Goal: Task Accomplishment & Management: Use online tool/utility

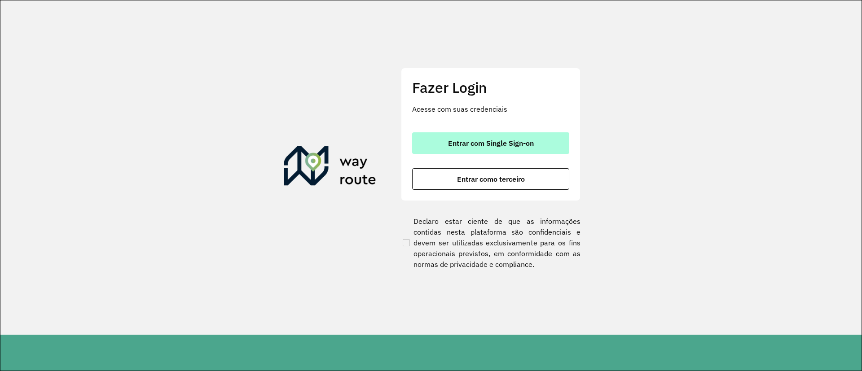
click at [442, 138] on button "Entrar com Single Sign-on" at bounding box center [490, 143] width 157 height 22
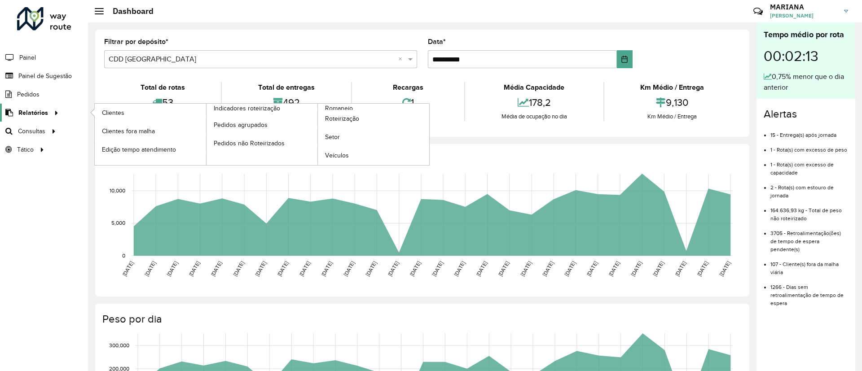
click at [35, 112] on span "Relatórios" at bounding box center [33, 112] width 30 height 9
click at [119, 115] on span "Clientes" at bounding box center [114, 112] width 24 height 9
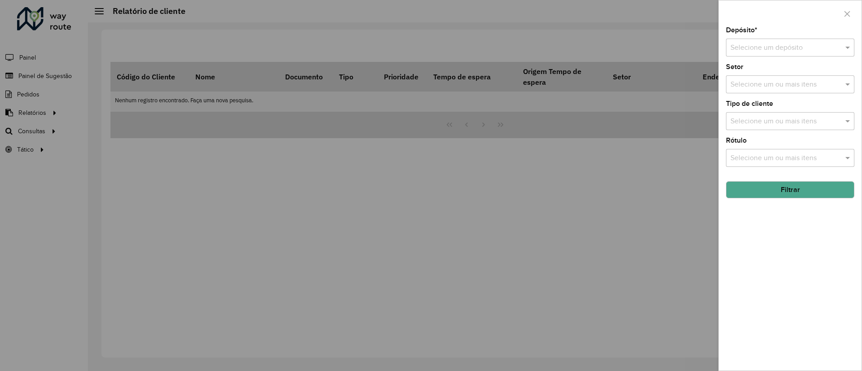
click at [774, 53] on div "Selecione um depósito" at bounding box center [790, 48] width 128 height 18
click at [755, 75] on span "CDD Praia Grande" at bounding box center [773, 74] width 87 height 8
click at [781, 80] on input "text" at bounding box center [785, 84] width 115 height 11
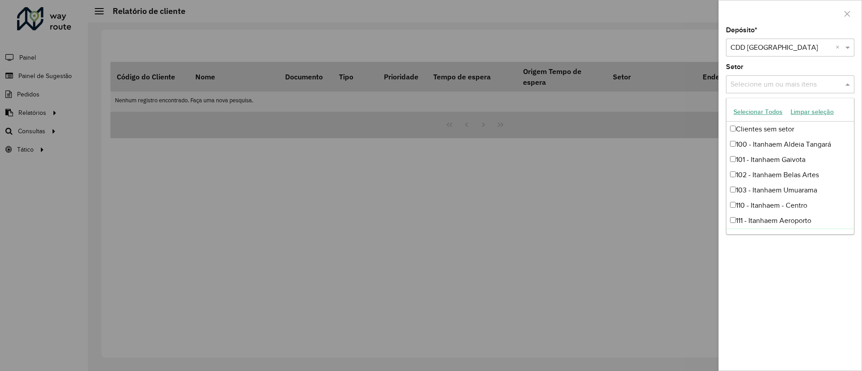
click at [796, 319] on div "Depósito * Selecione um depósito × CDD Praia Grande × Setor Selecione um ou mai…" at bounding box center [789, 199] width 143 height 344
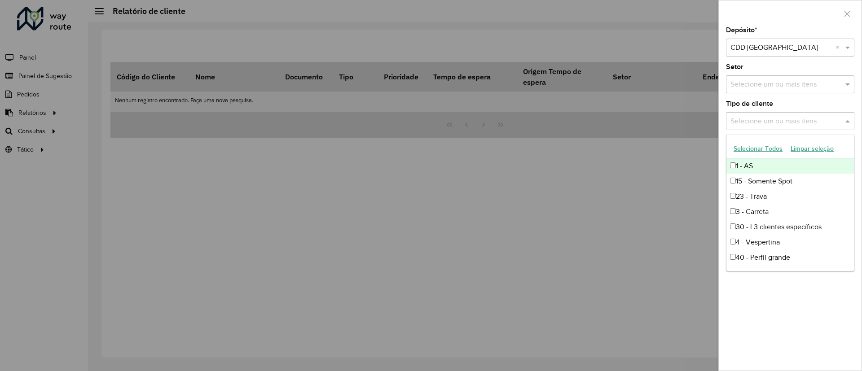
click at [765, 122] on input "text" at bounding box center [785, 121] width 115 height 11
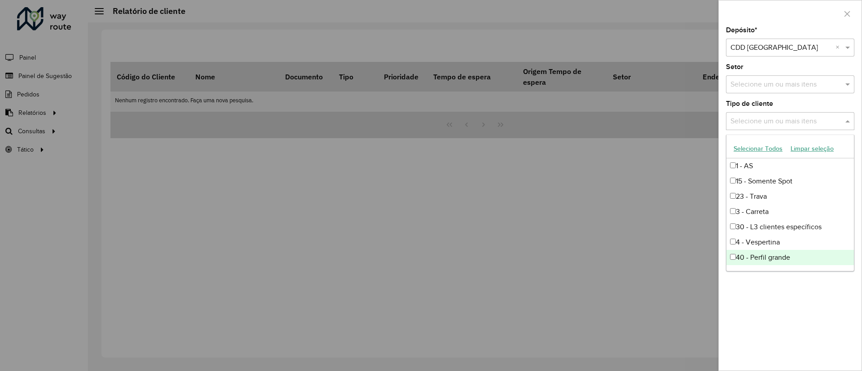
click at [785, 285] on div "Depósito * Selecione um depósito × CDD Praia Grande × Setor Selecione um ou mai…" at bounding box center [789, 199] width 143 height 344
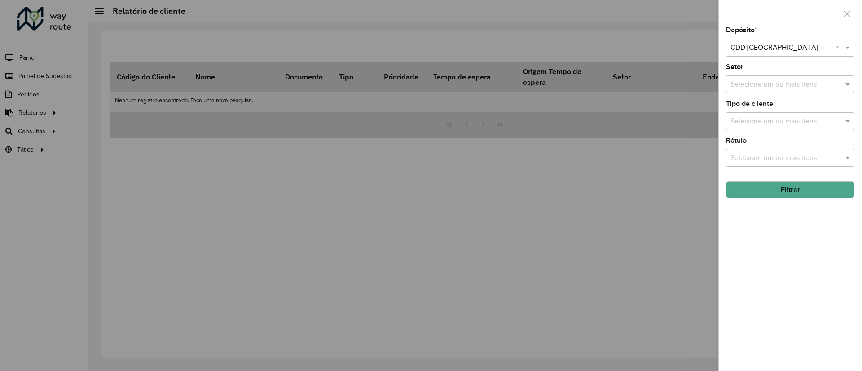
click at [771, 187] on button "Filtrar" at bounding box center [790, 189] width 128 height 17
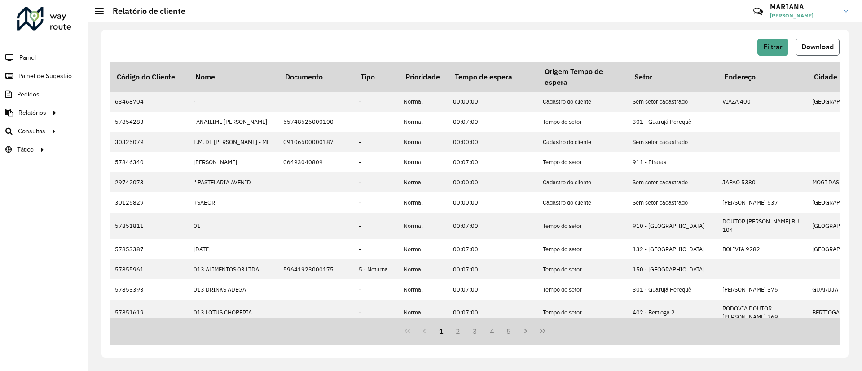
click at [828, 44] on span "Download" at bounding box center [817, 47] width 32 height 8
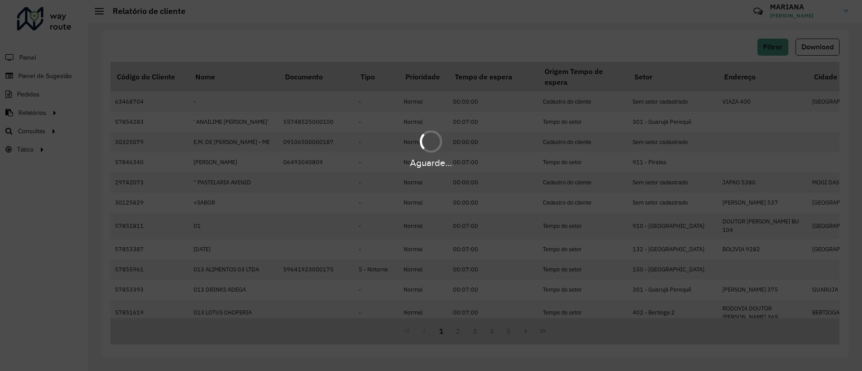
click at [518, 136] on div "Aguarde..." at bounding box center [431, 148] width 862 height 43
